Goal: Find specific page/section: Find specific page/section

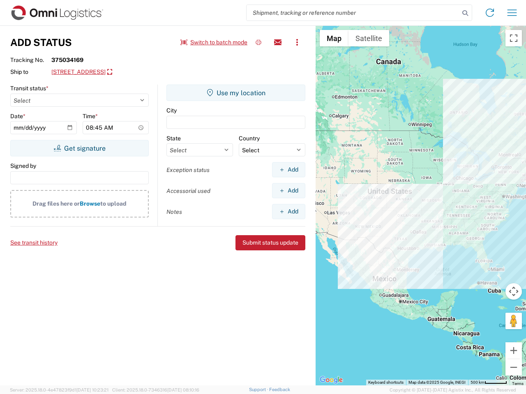
click at [353, 13] on input "search" at bounding box center [352, 13] width 213 height 16
click at [465, 13] on icon at bounding box center [464, 12] width 11 height 11
click at [489, 13] on icon at bounding box center [489, 12] width 13 height 13
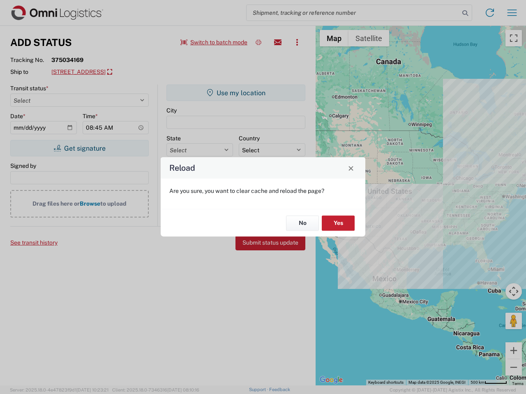
click at [512, 13] on div "Reload Are you sure, you want to clear cache and reload the page? No Yes" at bounding box center [263, 197] width 526 height 394
click at [214, 42] on div "Reload Are you sure, you want to clear cache and reload the page? No Yes" at bounding box center [263, 197] width 526 height 394
click at [258, 42] on div "Reload Are you sure, you want to clear cache and reload the page? No Yes" at bounding box center [263, 197] width 526 height 394
click at [278, 42] on div "Reload Are you sure, you want to clear cache and reload the page? No Yes" at bounding box center [263, 197] width 526 height 394
click at [297, 42] on div "Reload Are you sure, you want to clear cache and reload the page? No Yes" at bounding box center [263, 197] width 526 height 394
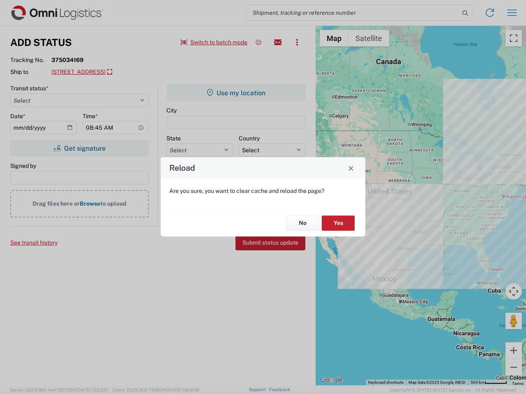
click at [113, 72] on div "Reload Are you sure, you want to clear cache and reload the page? No Yes" at bounding box center [263, 197] width 526 height 394
click at [79, 148] on div "Reload Are you sure, you want to clear cache and reload the page? No Yes" at bounding box center [263, 197] width 526 height 394
